Goal: Find specific page/section

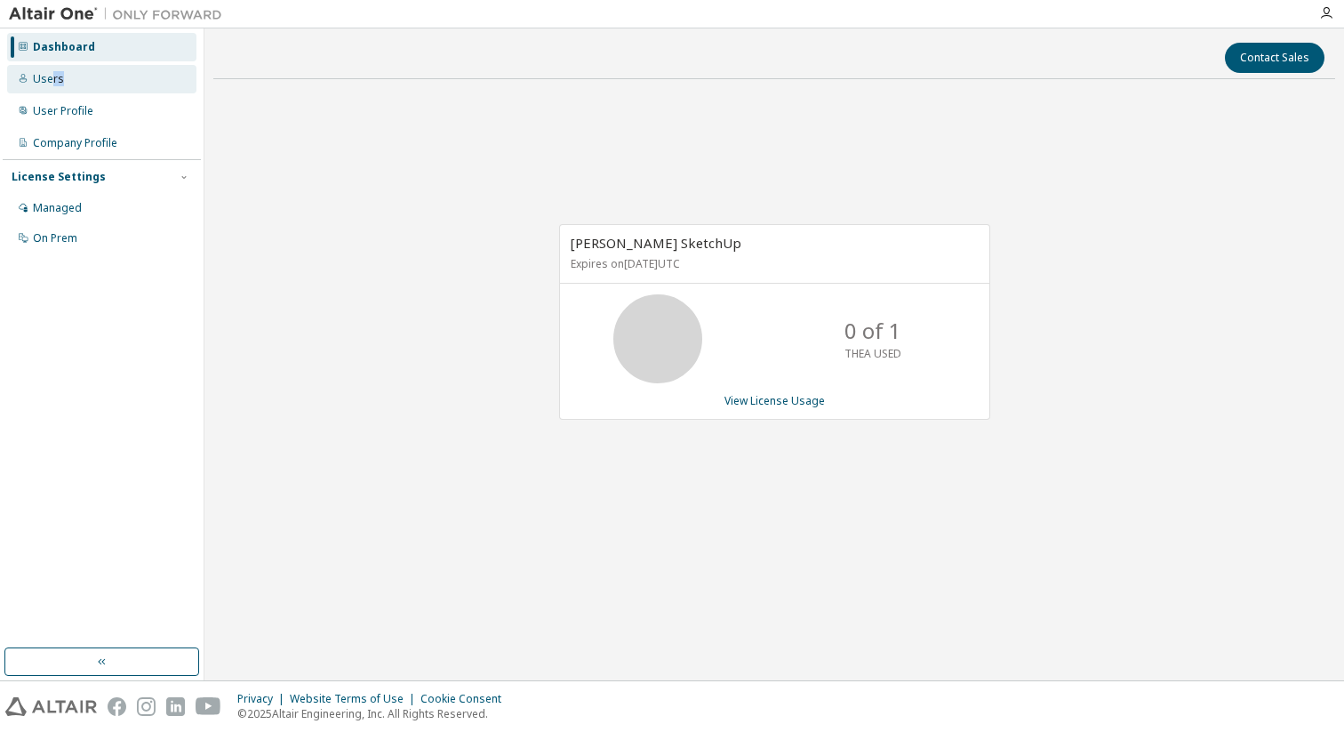
click at [47, 90] on div "Users" at bounding box center [101, 79] width 189 height 28
